Goal: Task Accomplishment & Management: Use online tool/utility

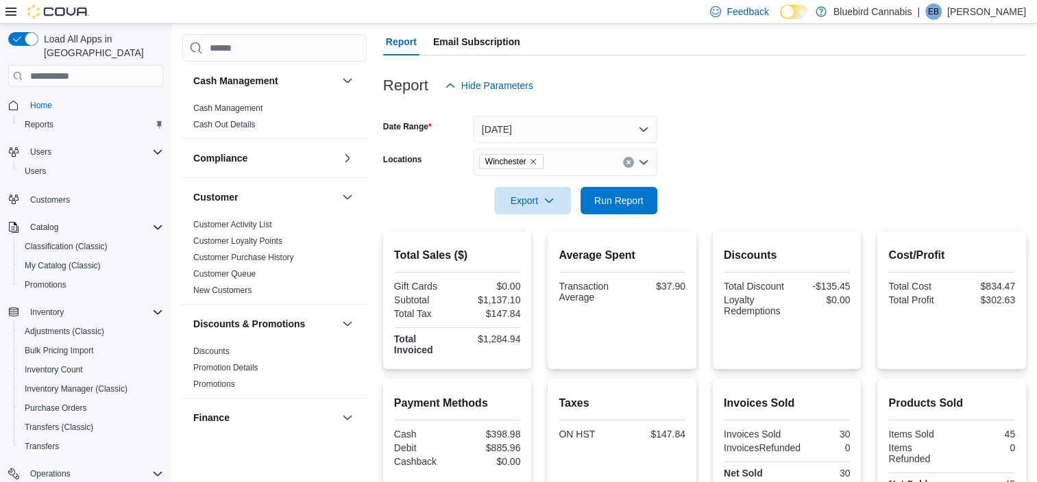
scroll to position [118, 0]
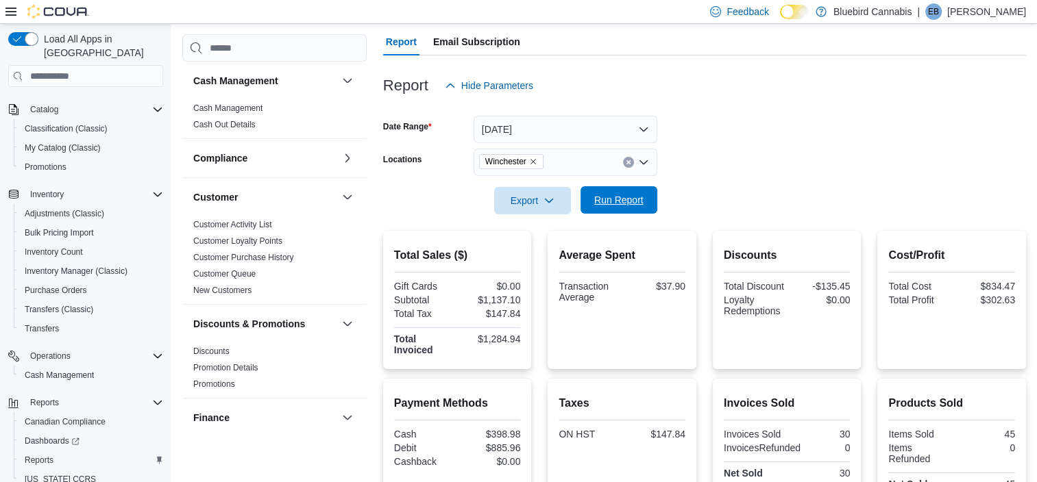
click at [607, 196] on span "Run Report" at bounding box center [618, 200] width 49 height 14
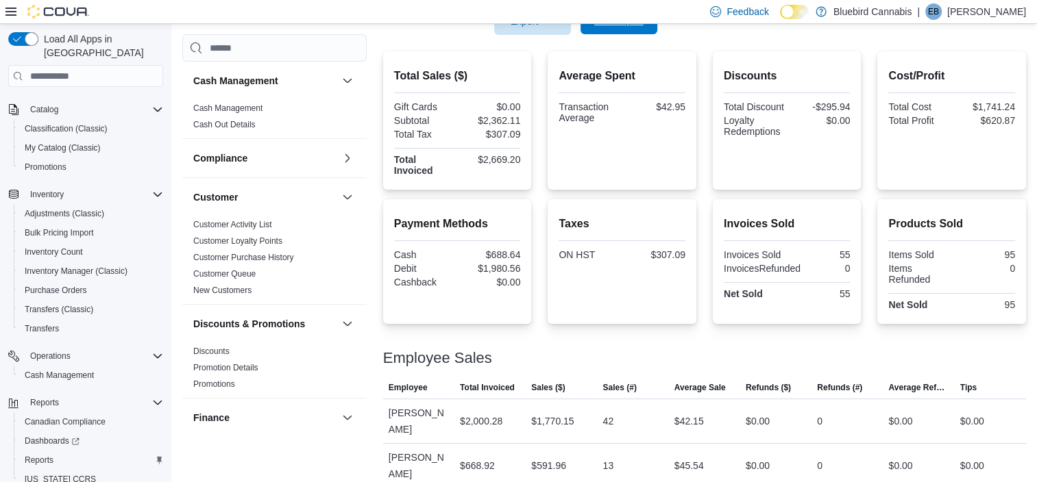
click at [607, 196] on div "Total Sales ($) Gift Cards $0.00 Subtotal $2,362.11 Total Tax $307.09 Total Inv…" at bounding box center [704, 269] width 643 height 437
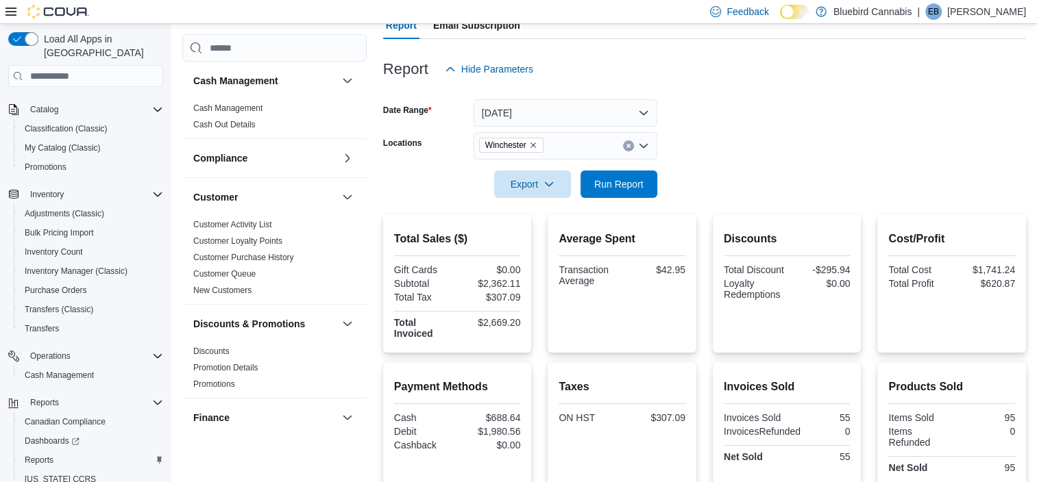
scroll to position [138, 0]
click at [636, 193] on span "Run Report" at bounding box center [619, 182] width 60 height 27
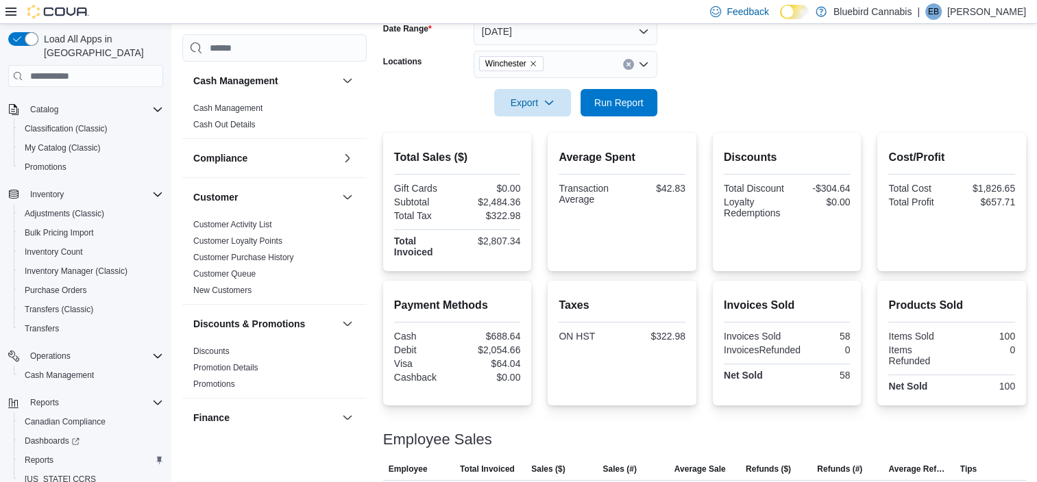
scroll to position [0, 0]
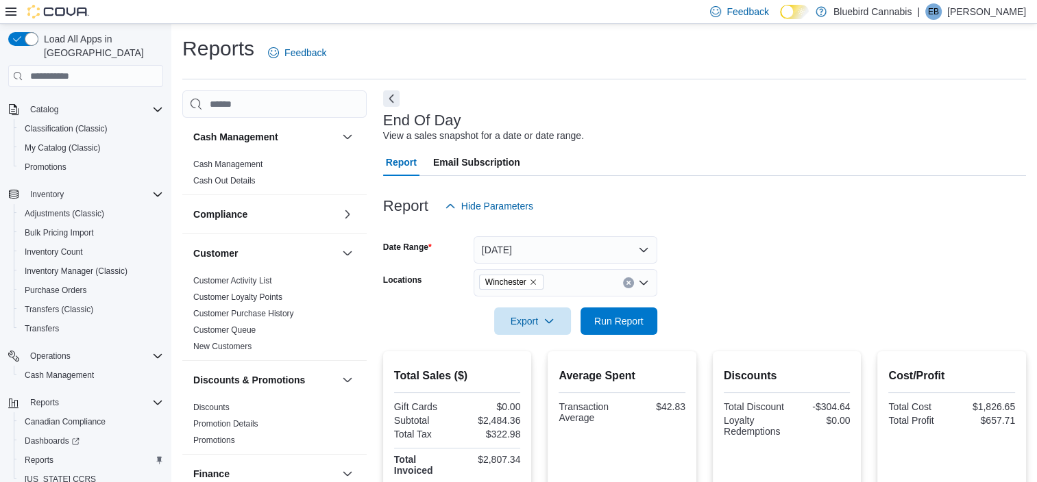
click at [535, 282] on icon "Remove Winchester from selection in this group" at bounding box center [533, 282] width 8 height 8
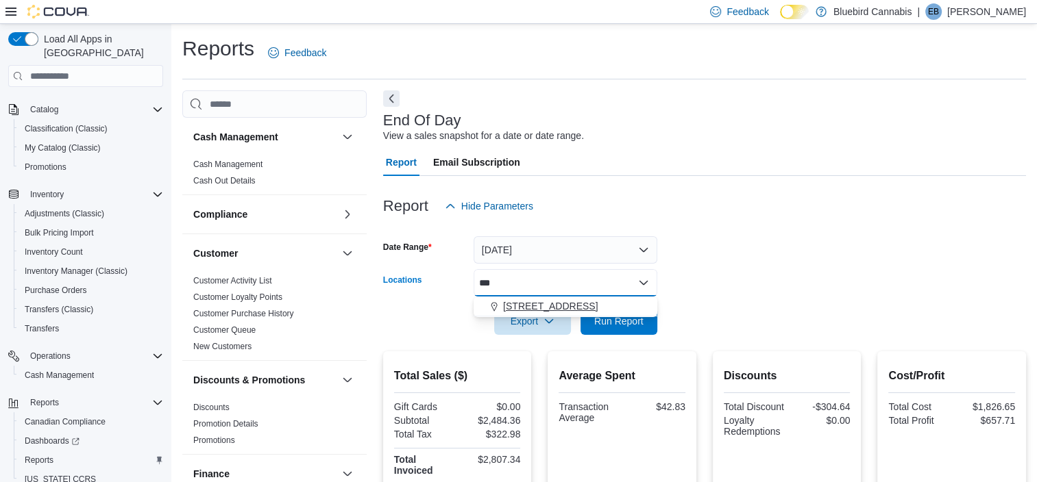
type input "***"
click at [537, 306] on span "[STREET_ADDRESS]" at bounding box center [550, 306] width 95 height 14
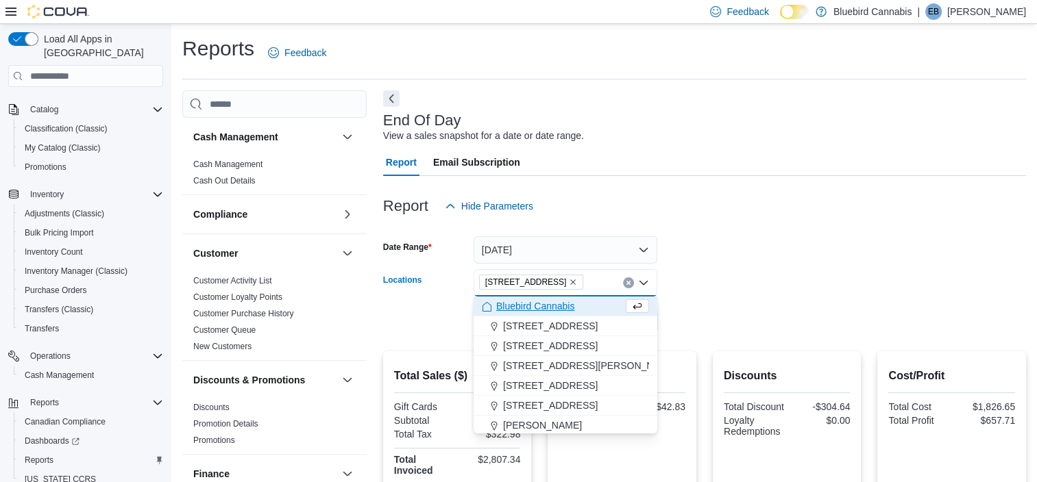
click at [751, 305] on div at bounding box center [704, 302] width 643 height 11
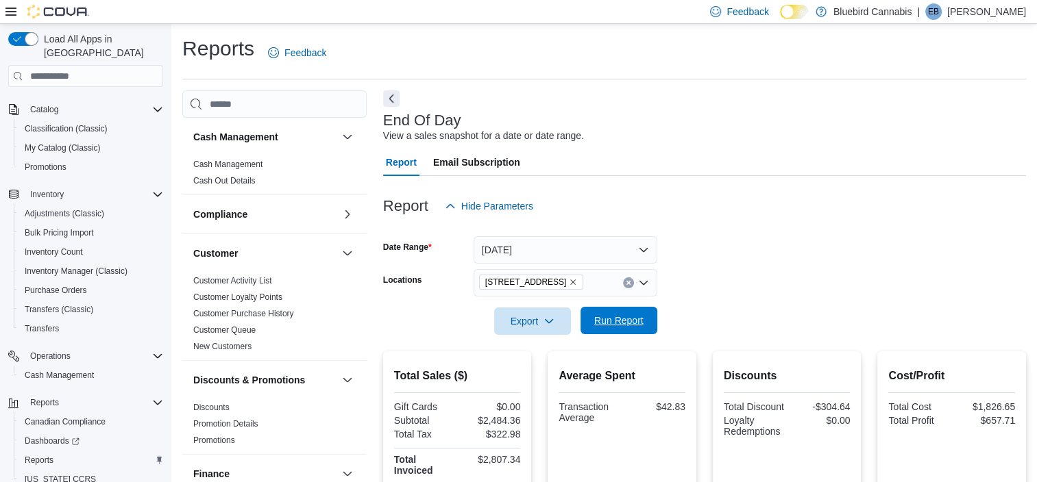
click at [637, 326] on span "Run Report" at bounding box center [618, 321] width 49 height 14
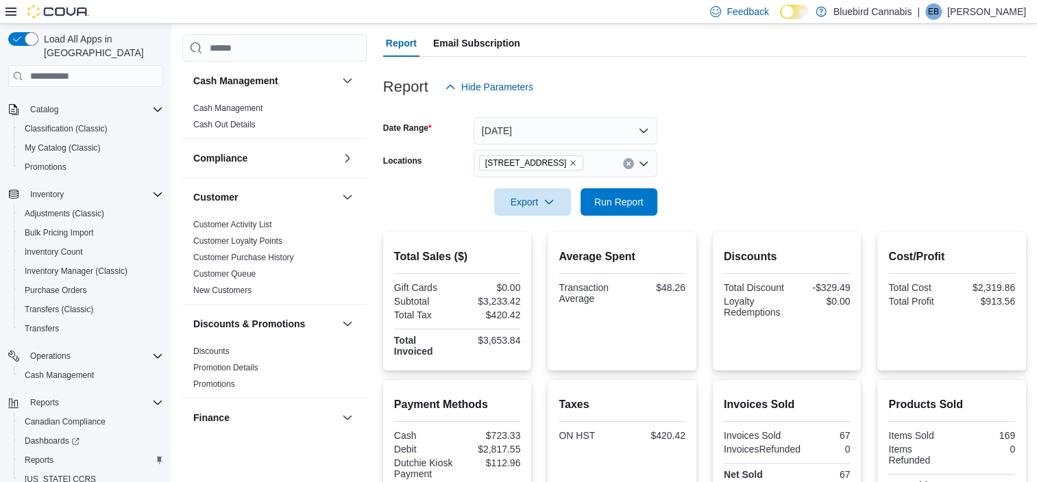
scroll to position [117, 0]
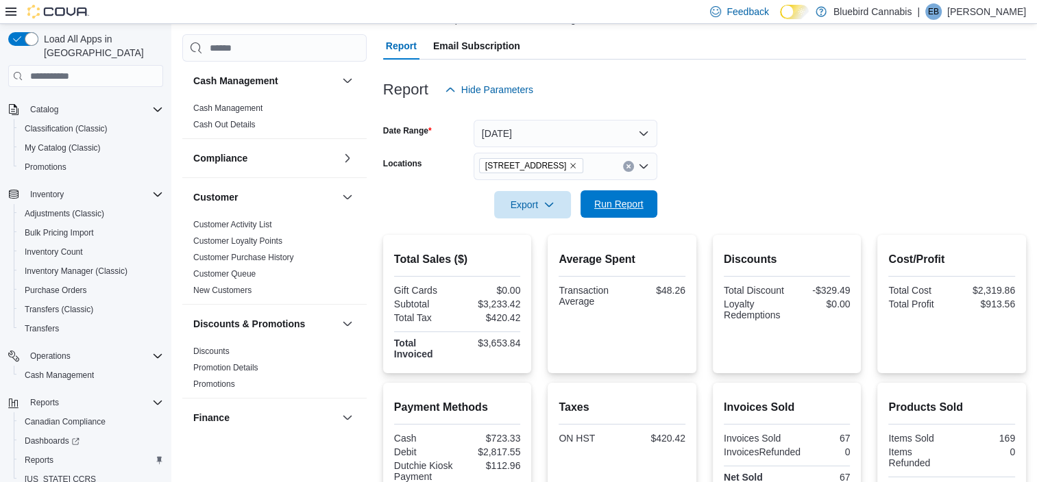
click at [628, 204] on span "Run Report" at bounding box center [618, 204] width 49 height 14
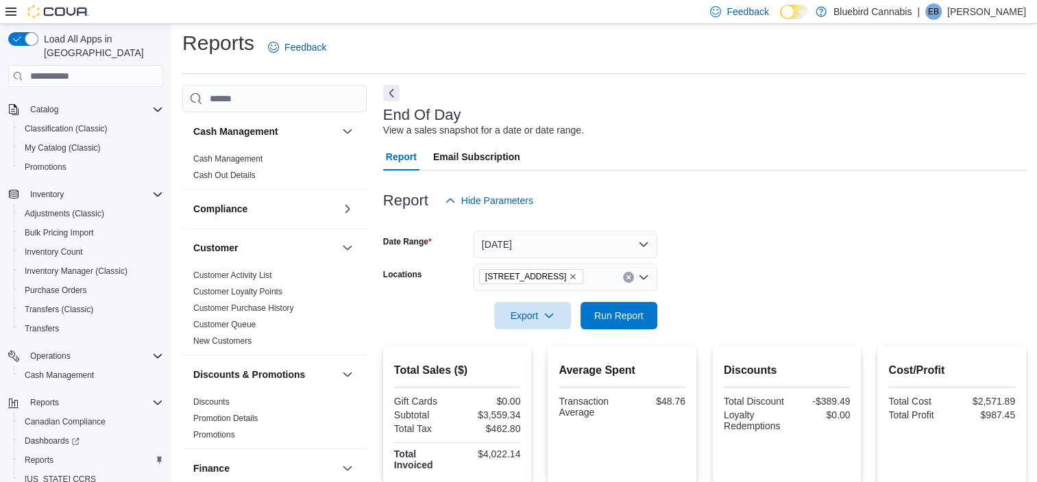
scroll to position [6, 0]
click at [577, 278] on icon "Remove 5530 Manotick Main St. from selection in this group" at bounding box center [573, 276] width 8 height 8
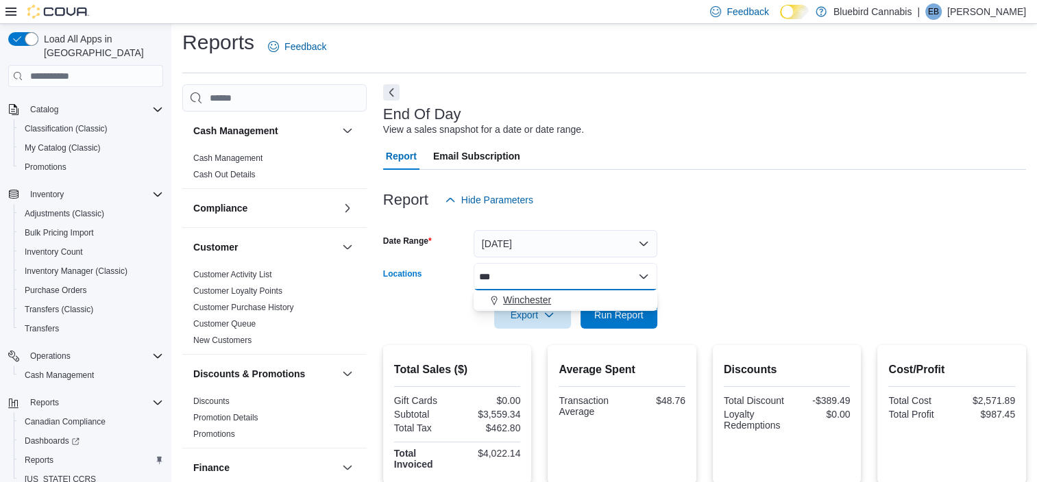
type input "***"
click at [526, 303] on span "Winchester" at bounding box center [527, 300] width 48 height 14
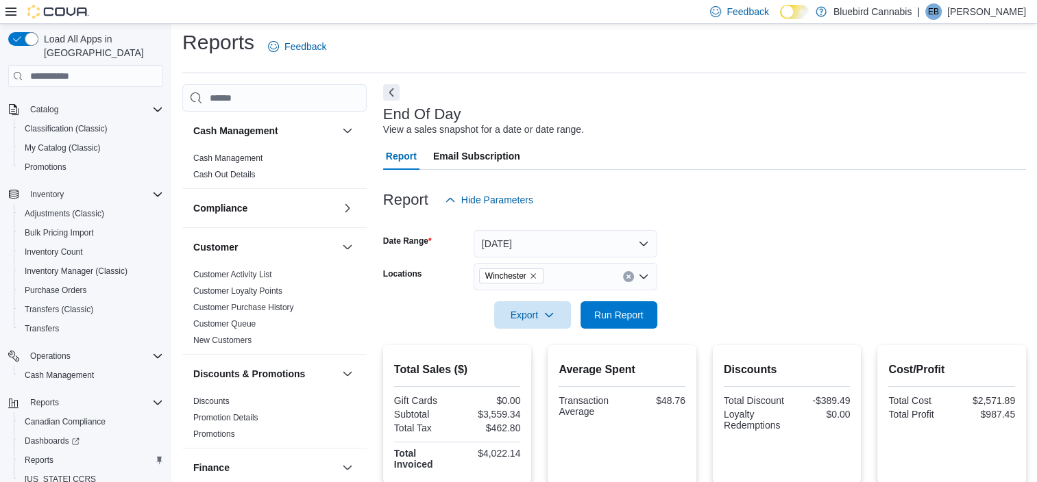
click at [801, 301] on div at bounding box center [704, 296] width 643 height 11
click at [622, 304] on span "Run Report" at bounding box center [619, 314] width 60 height 27
